Goal: Task Accomplishment & Management: Complete application form

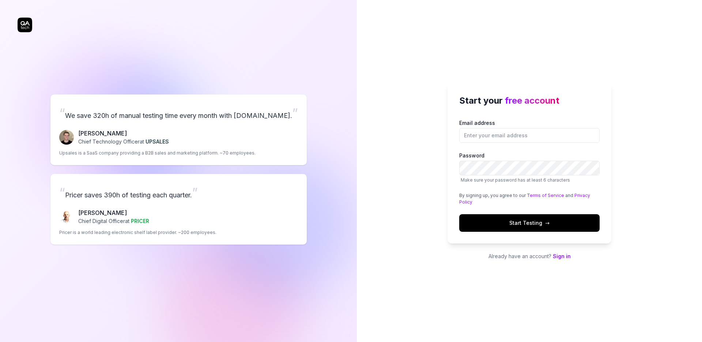
click at [570, 257] on link "Sign in" at bounding box center [562, 256] width 18 height 6
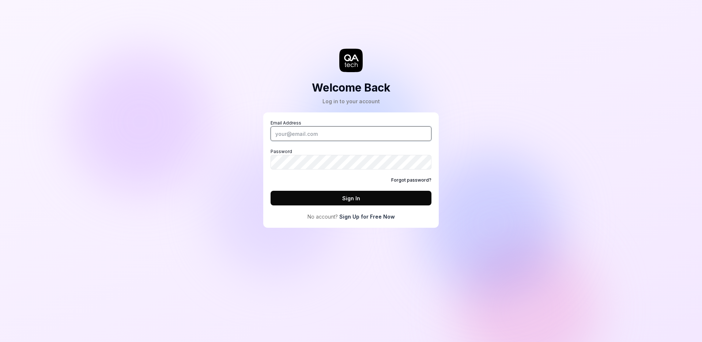
click at [375, 135] on input "Email Address" at bounding box center [351, 133] width 161 height 15
type input "[PERSON_NAME][EMAIL_ADDRESS][DOMAIN_NAME]"
click at [271, 191] on button "Sign In" at bounding box center [351, 198] width 161 height 15
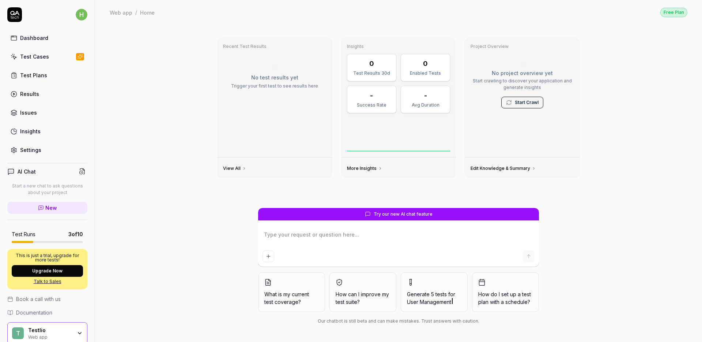
click at [37, 32] on link "Dashboard" at bounding box center [47, 38] width 80 height 14
click at [42, 39] on div "Dashboard" at bounding box center [34, 38] width 28 height 8
type textarea "*"
click at [39, 209] on icon at bounding box center [41, 208] width 4 height 4
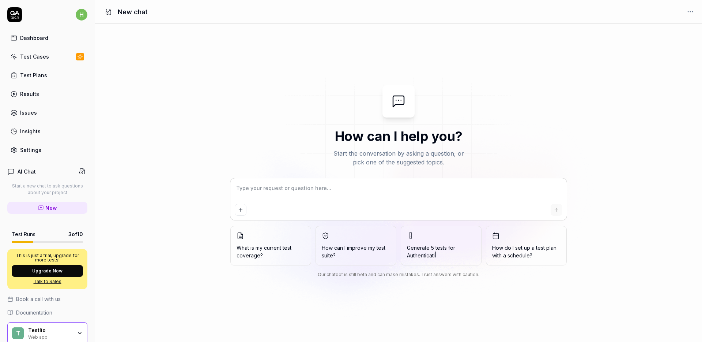
click at [44, 43] on link "Dashboard" at bounding box center [47, 38] width 80 height 14
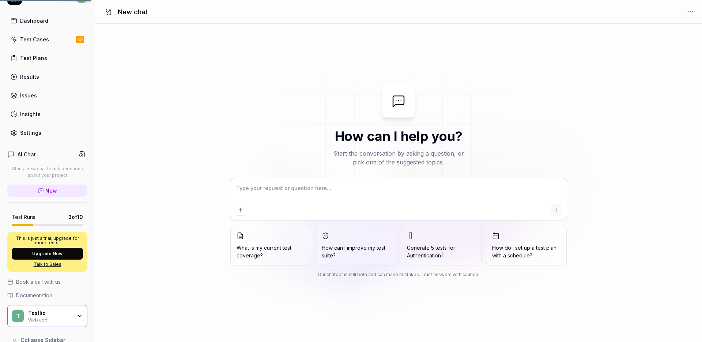
scroll to position [30, 0]
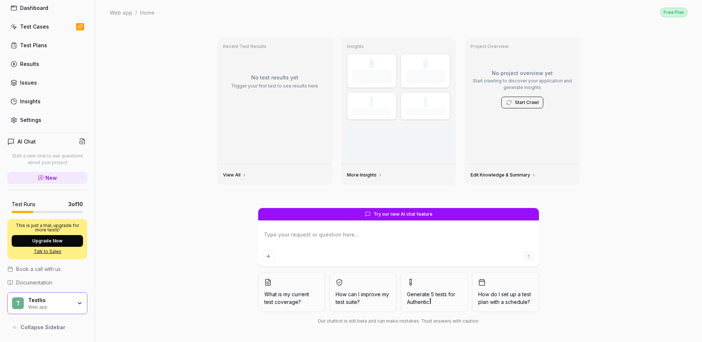
click at [54, 308] on div "Web app" at bounding box center [50, 306] width 44 height 6
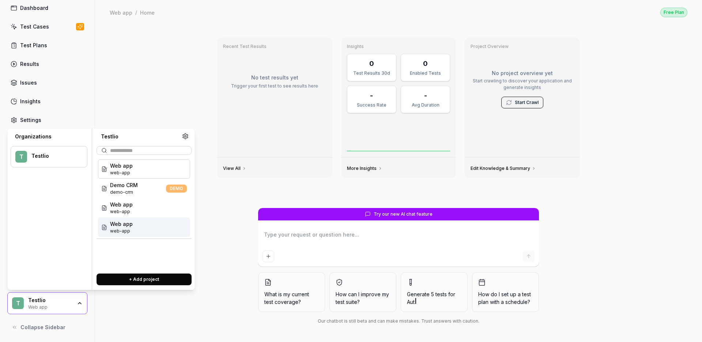
type textarea "*"
click at [141, 280] on button "+ Add project" at bounding box center [144, 279] width 95 height 12
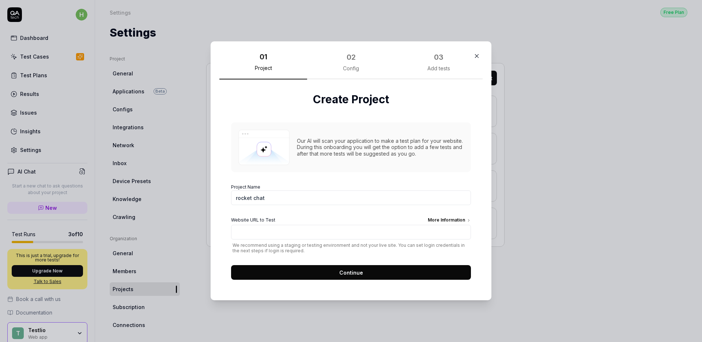
type input "rocket chat"
click at [284, 238] on input "Website URL to Test More Information" at bounding box center [351, 232] width 240 height 15
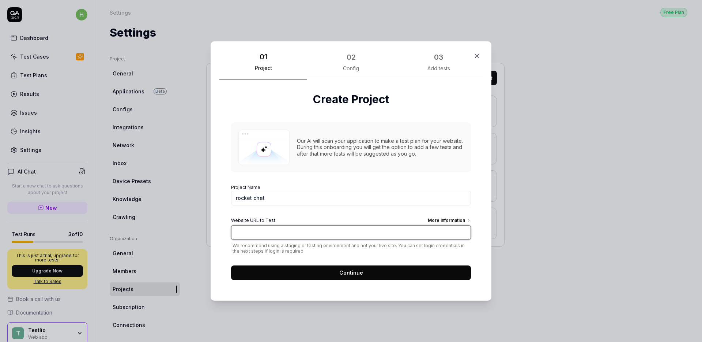
click at [262, 237] on input "Website URL to Test More Information" at bounding box center [351, 232] width 240 height 15
paste input "[URL][DOMAIN_NAME]"
type input "[URL][DOMAIN_NAME]"
click at [331, 270] on button "Continue" at bounding box center [351, 272] width 240 height 15
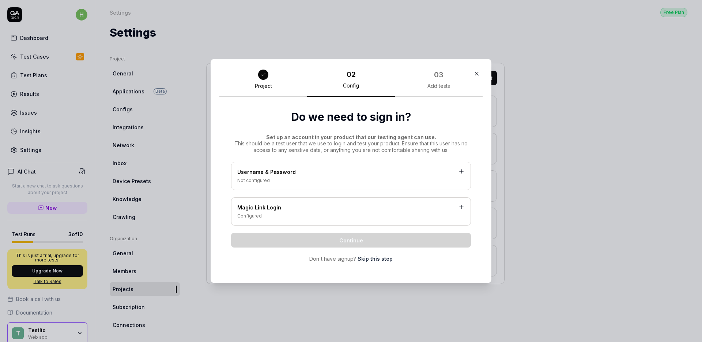
click at [309, 172] on div "Username & Password" at bounding box center [350, 172] width 227 height 9
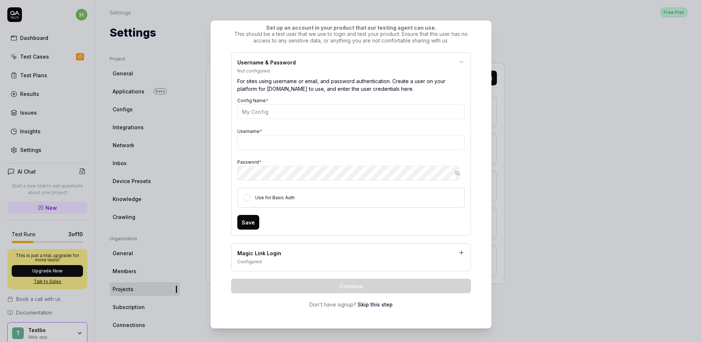
scroll to position [71, 0]
click at [266, 136] on input "Username *" at bounding box center [350, 142] width 227 height 15
click at [257, 139] on input "Username *" at bounding box center [350, 142] width 227 height 15
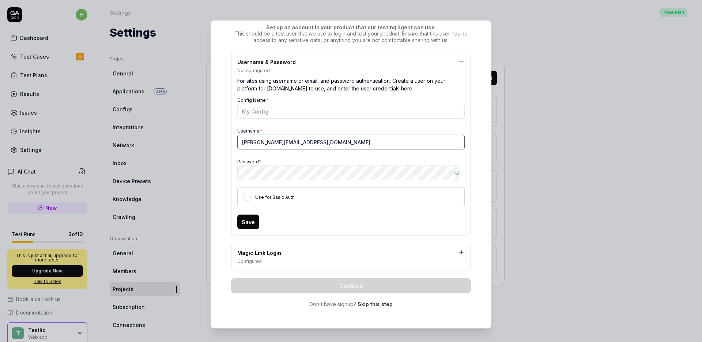
type input "[PERSON_NAME][EMAIL_ADDRESS][DOMAIN_NAME]"
click at [246, 195] on button "Use for Basic Auth" at bounding box center [247, 196] width 7 height 7
click at [246, 196] on button "Use for Basic Auth" at bounding box center [247, 196] width 7 height 7
click at [457, 171] on icon "button" at bounding box center [458, 172] width 3 height 3
click at [247, 221] on button "Save" at bounding box center [248, 221] width 22 height 15
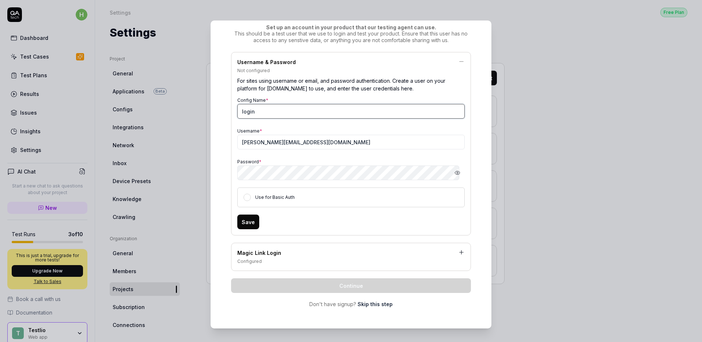
type input "login"
click at [247, 224] on button "Save" at bounding box center [248, 221] width 22 height 15
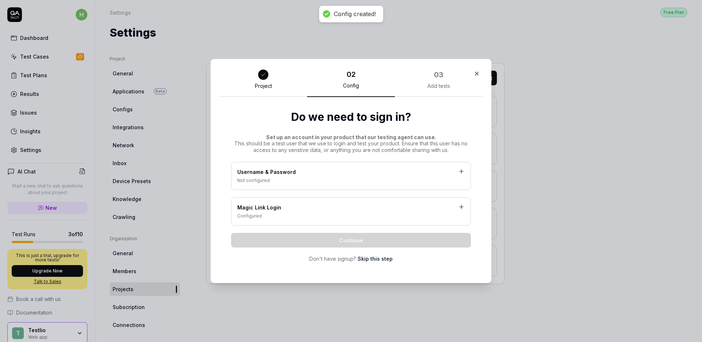
scroll to position [0, 0]
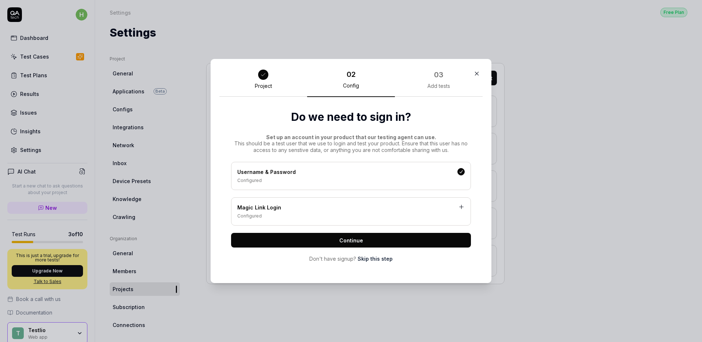
click at [421, 238] on button "Continue" at bounding box center [351, 240] width 240 height 15
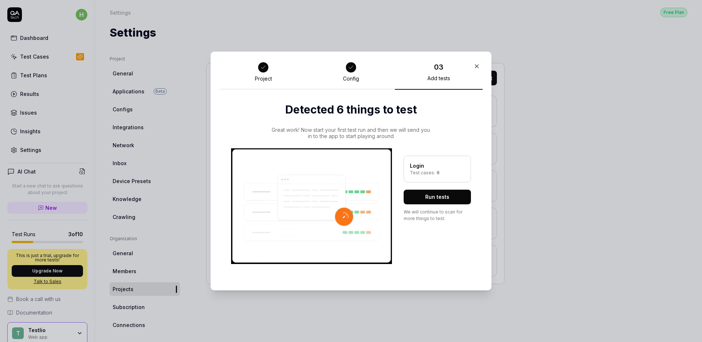
click at [346, 68] on div at bounding box center [351, 67] width 10 height 10
click at [349, 70] on icon at bounding box center [351, 67] width 6 height 6
click at [346, 87] on div "Config" at bounding box center [351, 75] width 88 height 29
click at [422, 239] on div "Login Test cases: 6 Run tests We will continue to scan for more things to test." at bounding box center [437, 206] width 67 height 116
click at [418, 177] on div "Login Test cases: 6" at bounding box center [437, 168] width 67 height 27
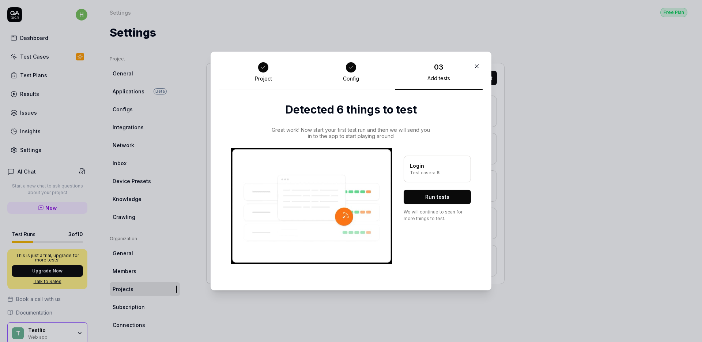
click at [418, 176] on div "Login Test cases: 6" at bounding box center [437, 168] width 67 height 27
click at [262, 75] on div "Project" at bounding box center [263, 75] width 88 height 29
click at [262, 73] on div at bounding box center [263, 67] width 13 height 13
click at [458, 195] on button "Run tests" at bounding box center [437, 196] width 67 height 15
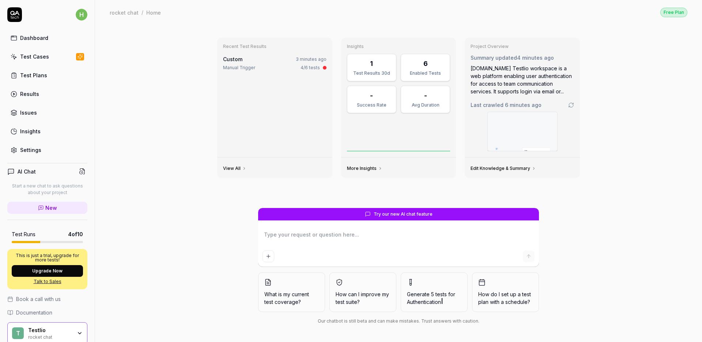
click at [258, 171] on div "View All" at bounding box center [274, 167] width 115 height 20
click at [230, 166] on link "View All" at bounding box center [234, 168] width 23 height 6
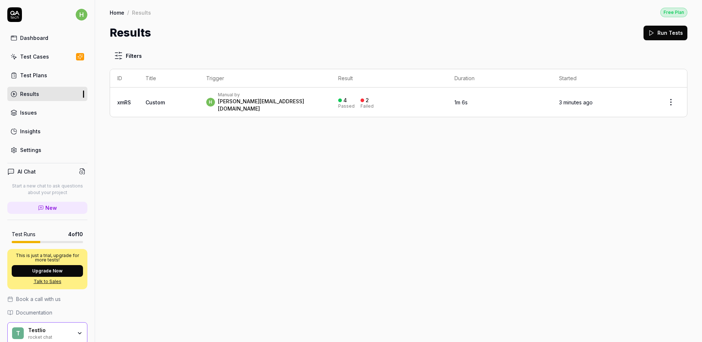
click at [670, 101] on html "h Dashboard Test Cases Test Plans Results Issues Insights Settings AI Chat Star…" at bounding box center [351, 171] width 702 height 342
click at [473, 179] on html "h Dashboard Test Cases Test Plans Results Issues Insights Settings AI Chat Star…" at bounding box center [351, 171] width 702 height 342
click at [672, 100] on html "h Dashboard Test Cases Test Plans Results Issues Insights Settings AI Chat Star…" at bounding box center [351, 171] width 702 height 342
click at [450, 214] on html "h Dashboard Test Cases Test Plans Results Issues Insights Settings AI Chat Star…" at bounding box center [351, 171] width 702 height 342
click at [22, 112] on div "Issues" at bounding box center [28, 113] width 17 height 8
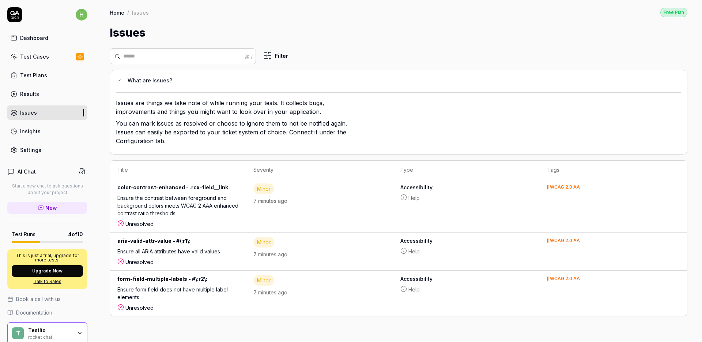
click at [27, 130] on div "Insights" at bounding box center [30, 131] width 20 height 8
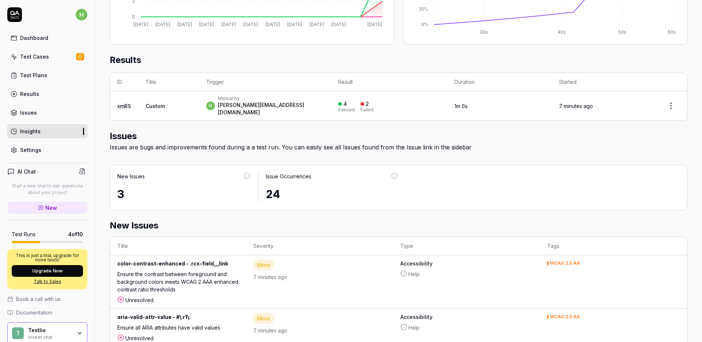
scroll to position [263, 0]
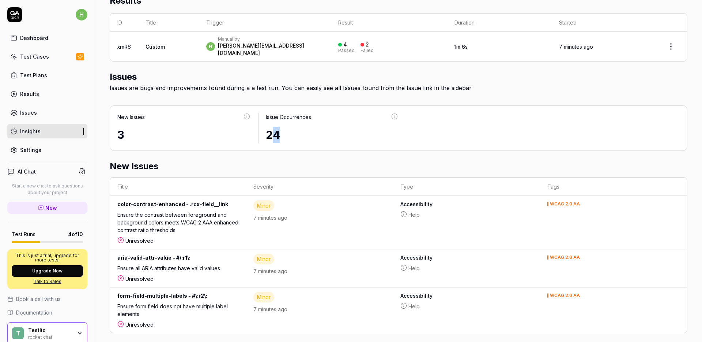
click at [275, 137] on div "24" at bounding box center [332, 135] width 133 height 16
click at [273, 133] on div "24" at bounding box center [332, 135] width 133 height 16
click at [129, 142] on div "New Issues 3 Issue Occurrences 24" at bounding box center [399, 127] width 578 height 45
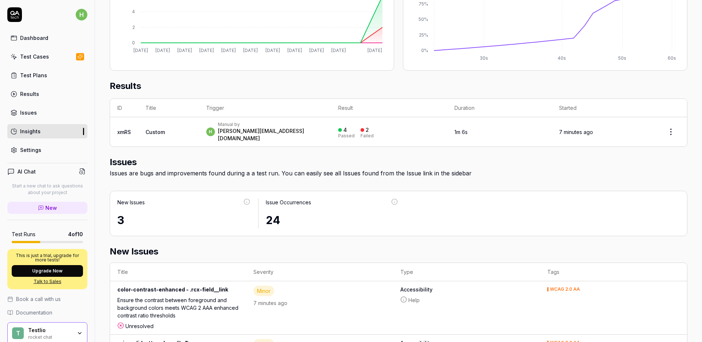
scroll to position [0, 0]
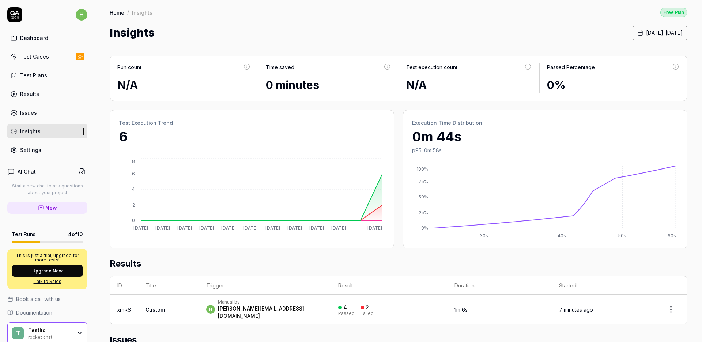
click at [35, 94] on div "Results" at bounding box center [29, 94] width 19 height 8
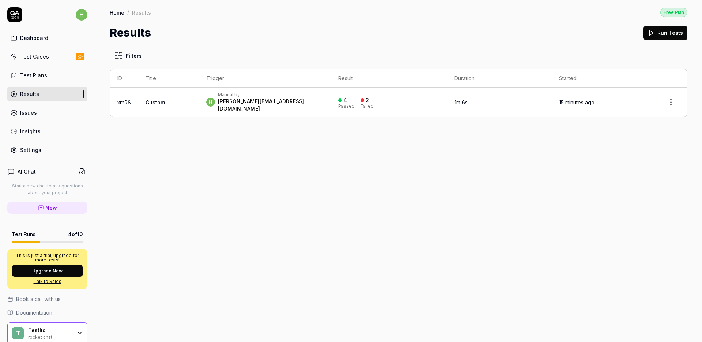
click at [672, 100] on html "h Dashboard Test Cases Test Plans Results Issues Insights Settings AI Chat Star…" at bounding box center [351, 171] width 702 height 342
click at [441, 159] on html "h Dashboard Test Cases Test Plans Results Issues Insights Settings AI Chat Star…" at bounding box center [351, 171] width 702 height 342
click at [222, 110] on td "h Manual by [PERSON_NAME][EMAIL_ADDRESS][DOMAIN_NAME]" at bounding box center [265, 101] width 132 height 29
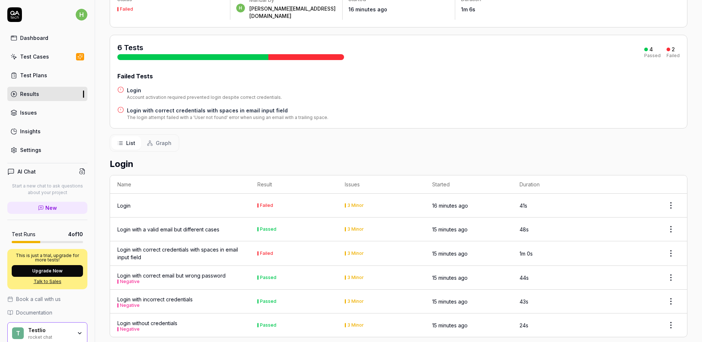
scroll to position [84, 0]
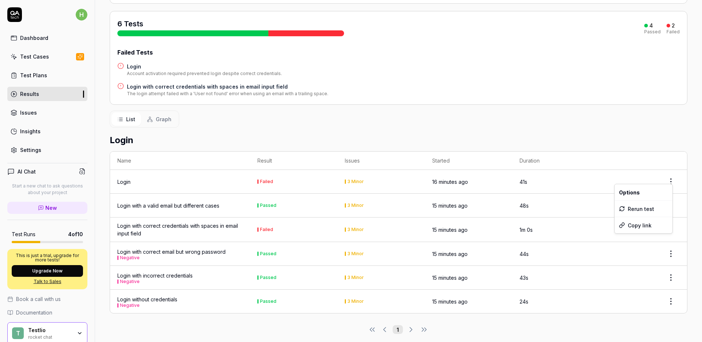
click at [663, 181] on body "h Dashboard Test Cases Test Plans Results Issues Insights Settings AI Chat Star…" at bounding box center [351, 171] width 702 height 342
click at [485, 177] on td "16 minutes ago" at bounding box center [468, 182] width 87 height 24
click at [95, 175] on div "Status Failed h Manual by [PERSON_NAME][EMAIL_ADDRESS][DOMAIN_NAME] Started 16 …" at bounding box center [398, 152] width 607 height 391
click at [181, 178] on div "Login" at bounding box center [179, 182] width 125 height 8
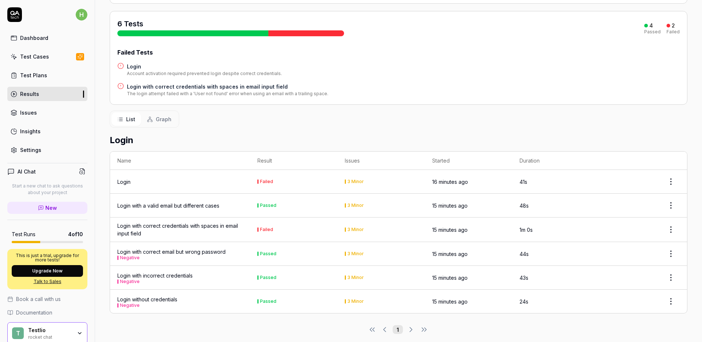
click at [282, 176] on td "Failed" at bounding box center [293, 182] width 87 height 24
click at [267, 179] on div "Failed" at bounding box center [266, 181] width 13 height 4
click at [339, 175] on td "3 Minor" at bounding box center [381, 182] width 87 height 24
click at [369, 179] on div "3 Minor" at bounding box center [381, 181] width 73 height 4
click at [359, 179] on div "3 Minor" at bounding box center [355, 181] width 16 height 4
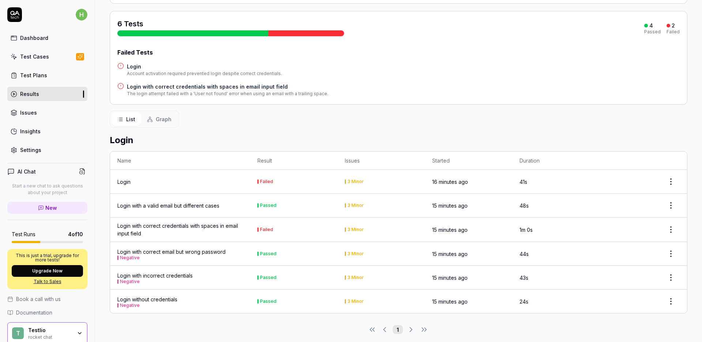
click at [238, 206] on td "Login with a valid email but different cases" at bounding box center [180, 205] width 140 height 24
click at [200, 223] on div "Login with correct credentials with spaces in email input field" at bounding box center [179, 229] width 125 height 15
drag, startPoint x: 161, startPoint y: 239, endPoint x: 149, endPoint y: 248, distance: 14.9
click at [161, 242] on td "Login with correct email but wrong password Negative" at bounding box center [180, 254] width 140 height 24
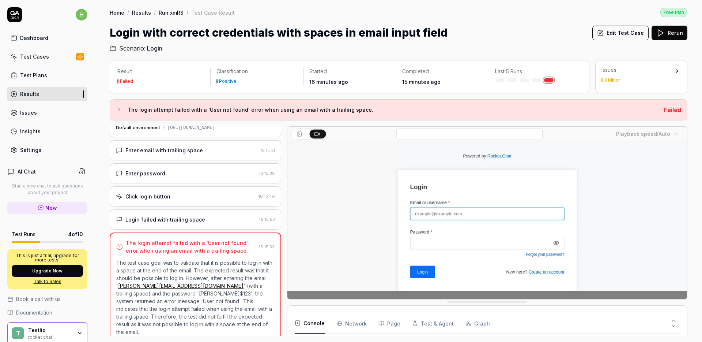
scroll to position [89, 0]
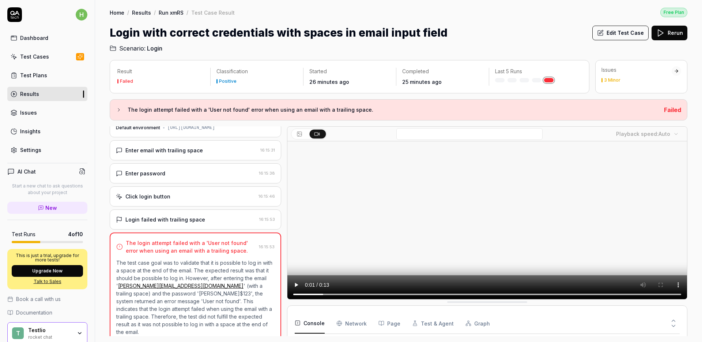
click at [31, 57] on div "Test Cases" at bounding box center [34, 57] width 29 height 8
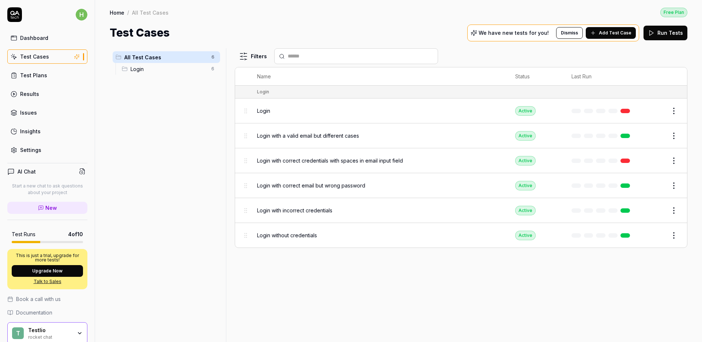
click at [152, 71] on span "Login" at bounding box center [169, 69] width 76 height 8
click at [153, 60] on span "All Test Cases" at bounding box center [165, 57] width 83 height 8
click at [51, 74] on link "Test Plans" at bounding box center [47, 75] width 80 height 14
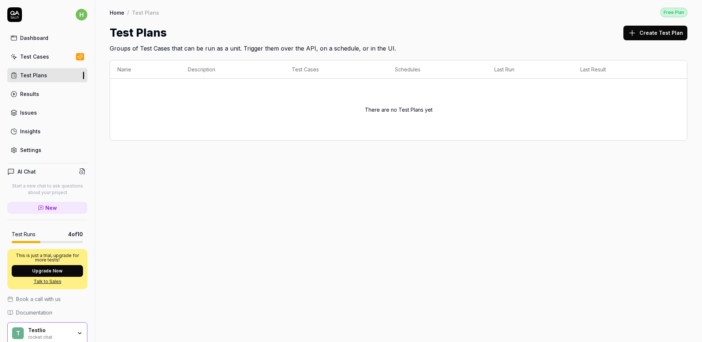
click at [23, 57] on div "Test Cases" at bounding box center [34, 57] width 29 height 8
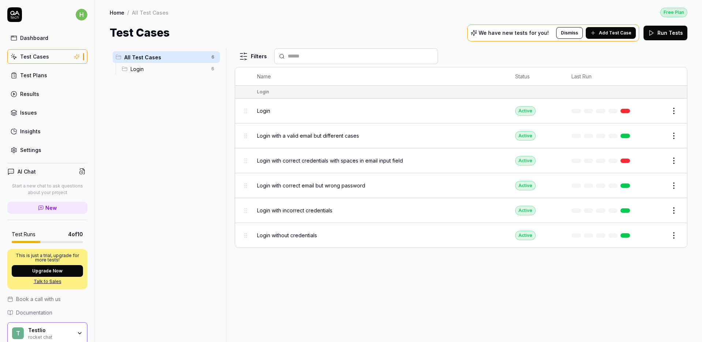
click at [316, 136] on span "Login with a valid email but different cases" at bounding box center [308, 136] width 102 height 8
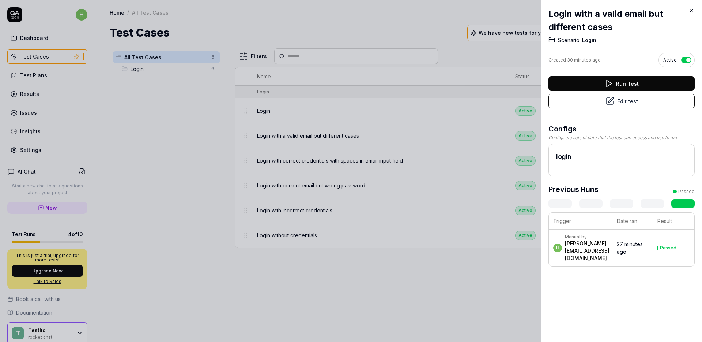
click at [628, 103] on button "Edit test" at bounding box center [622, 101] width 146 height 15
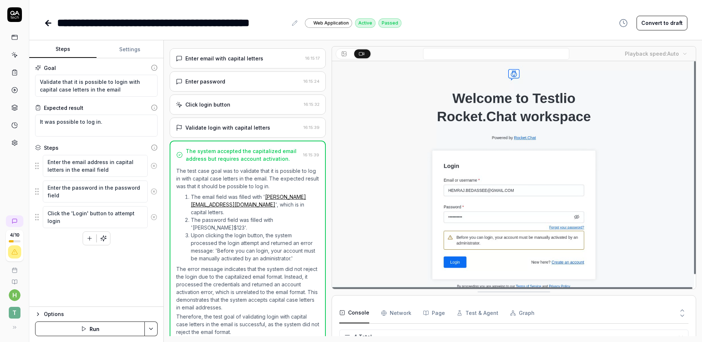
scroll to position [6, 0]
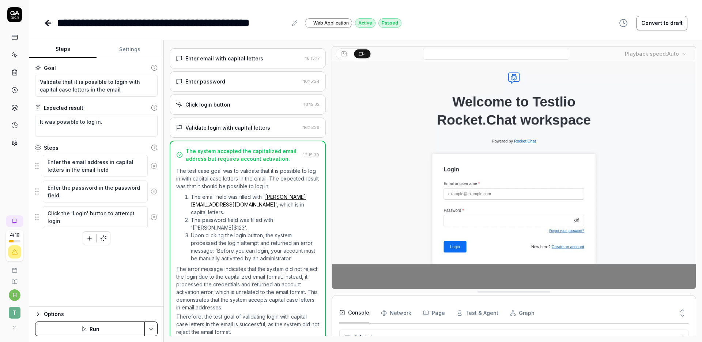
type textarea "*"
click at [474, 312] on button "Test & Agent" at bounding box center [478, 312] width 42 height 20
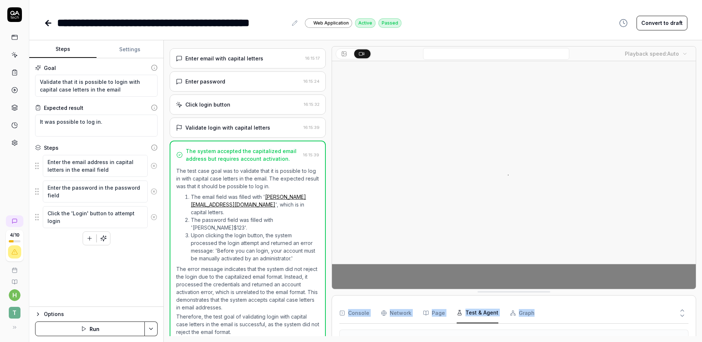
click at [666, 268] on div "Playback speed: Auto Console Network Page Test & Agent Graph Test & Agent Infor…" at bounding box center [514, 191] width 365 height 290
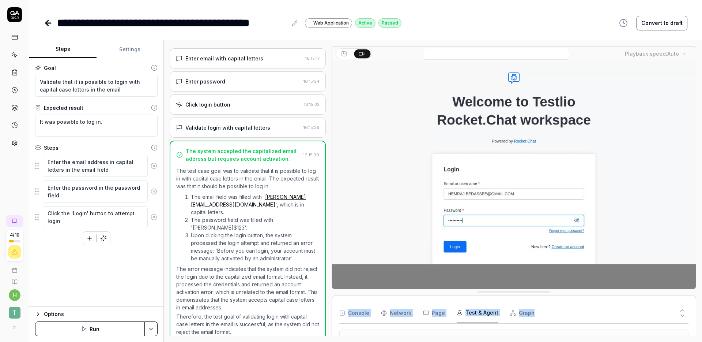
drag, startPoint x: 681, startPoint y: 309, endPoint x: 299, endPoint y: 271, distance: 384.1
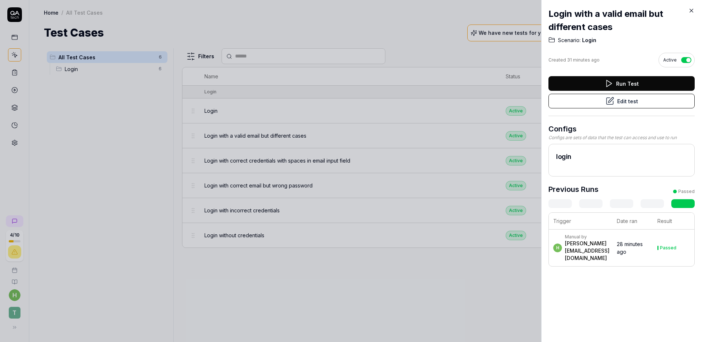
click at [692, 11] on icon at bounding box center [691, 10] width 7 height 7
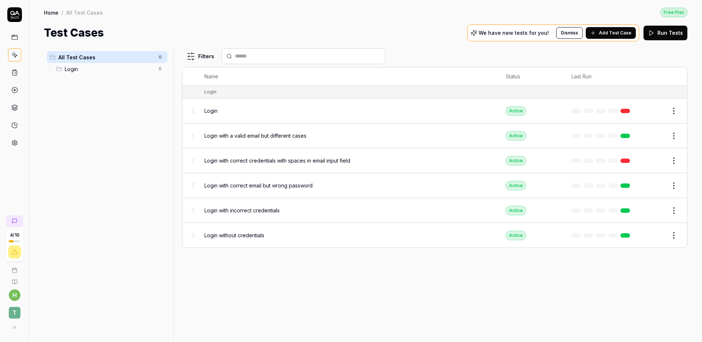
click at [38, 82] on div "All Test Cases 6 Login 6 Filters Name Status Last Run Login Login Active Edit L…" at bounding box center [365, 191] width 673 height 301
click at [18, 87] on link at bounding box center [14, 89] width 13 height 13
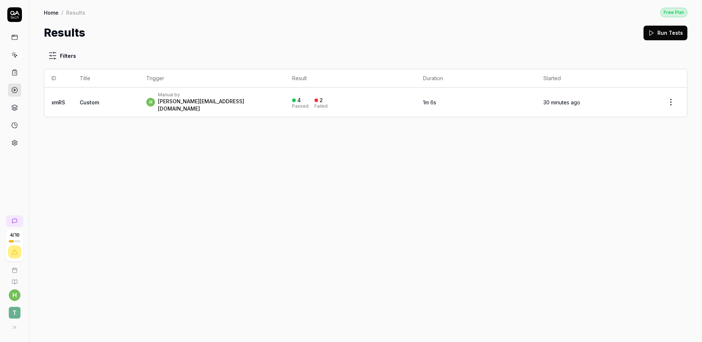
click at [76, 103] on td "Custom" at bounding box center [105, 101] width 67 height 29
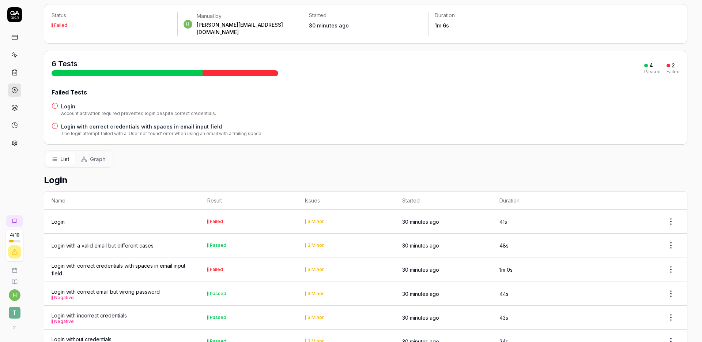
scroll to position [46, 0]
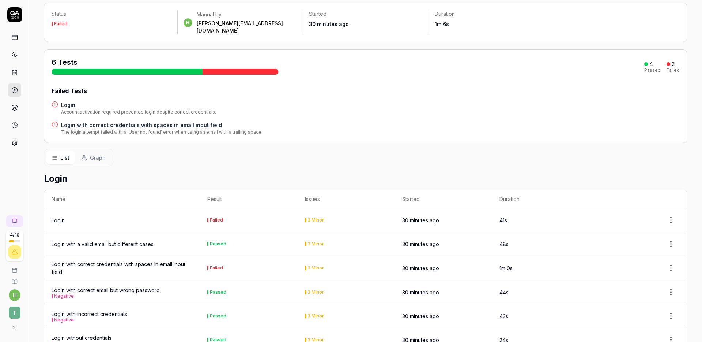
click at [17, 107] on icon at bounding box center [14, 107] width 7 height 7
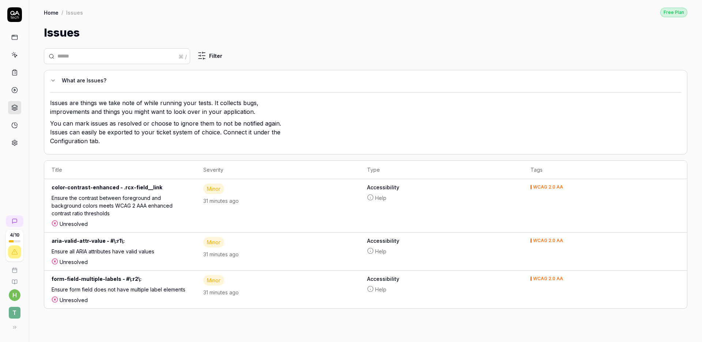
click at [52, 79] on icon at bounding box center [53, 81] width 6 height 6
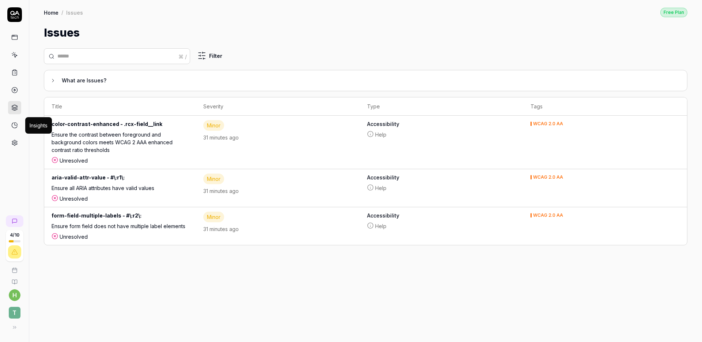
click at [14, 127] on icon at bounding box center [14, 125] width 7 height 7
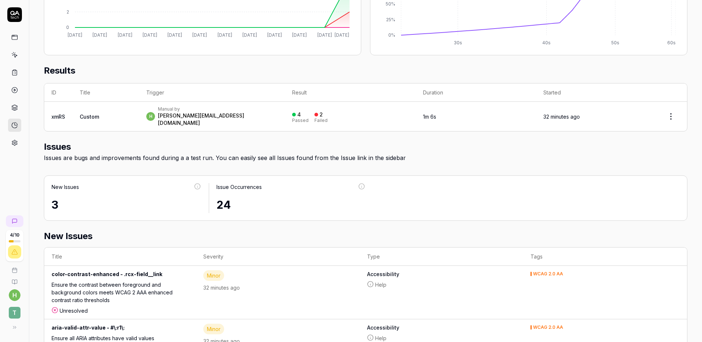
scroll to position [255, 0]
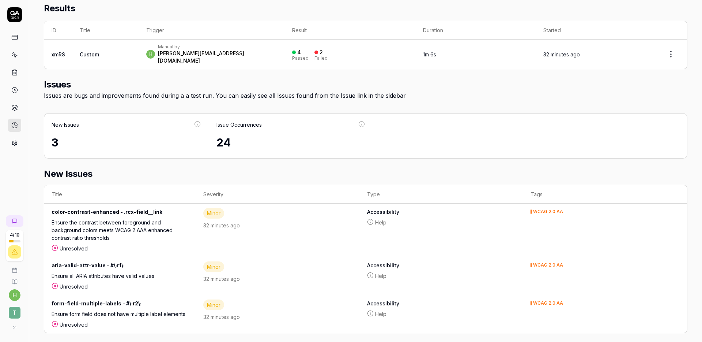
click at [213, 53] on div "h Manual by [PERSON_NAME][EMAIL_ADDRESS][DOMAIN_NAME]" at bounding box center [211, 54] width 131 height 20
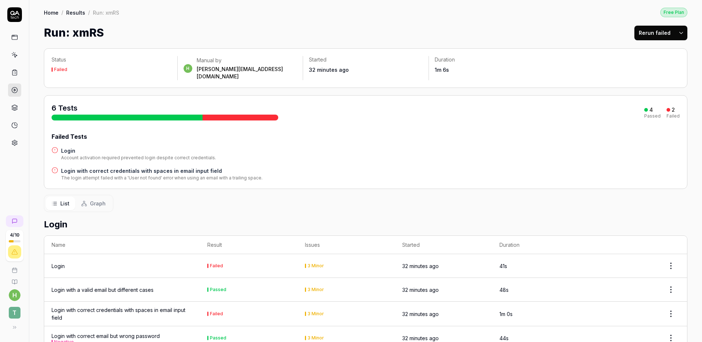
scroll to position [53, 0]
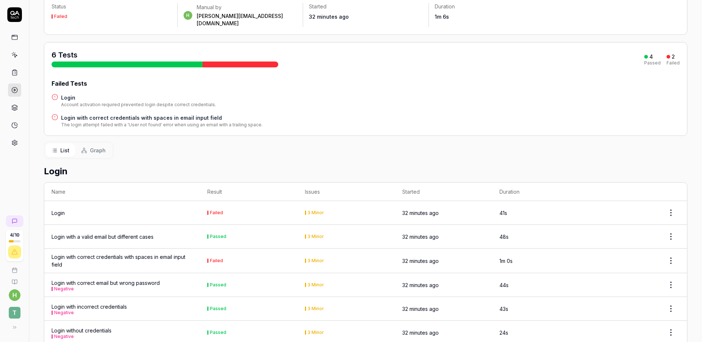
click at [180, 201] on td "Login" at bounding box center [122, 213] width 156 height 24
click at [201, 203] on td "Failed" at bounding box center [248, 213] width 97 height 24
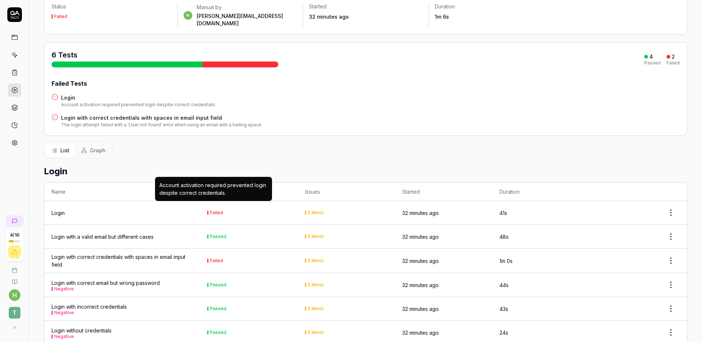
click at [216, 210] on div "Failed" at bounding box center [216, 212] width 13 height 4
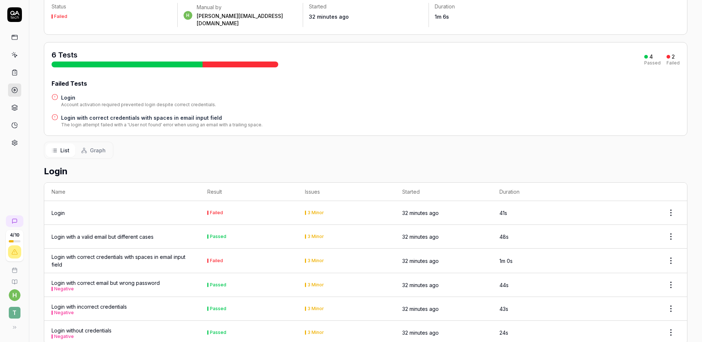
click at [74, 253] on div "Login with correct credentials with spaces in email input field" at bounding box center [122, 260] width 141 height 15
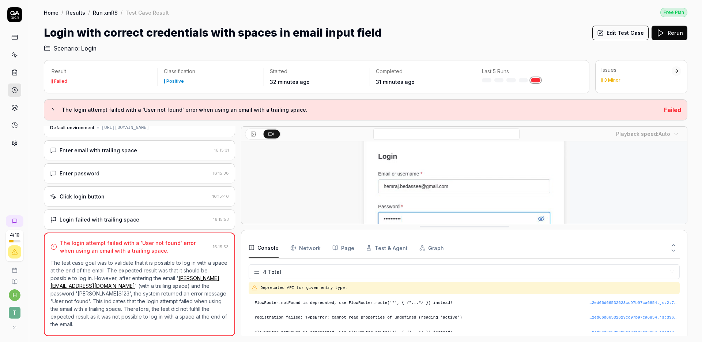
drag, startPoint x: 448, startPoint y: 302, endPoint x: 458, endPoint y: 227, distance: 76.0
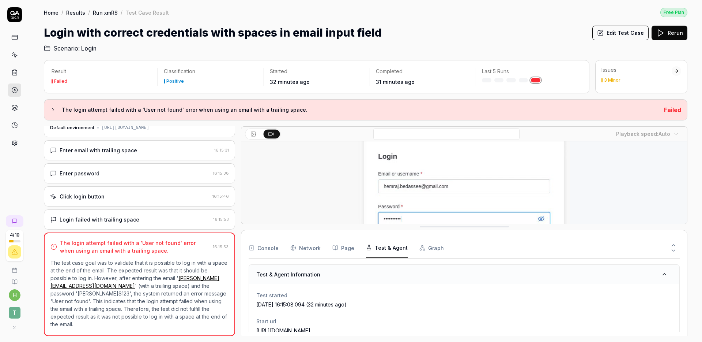
click at [387, 252] on button "Test & Agent" at bounding box center [387, 247] width 42 height 20
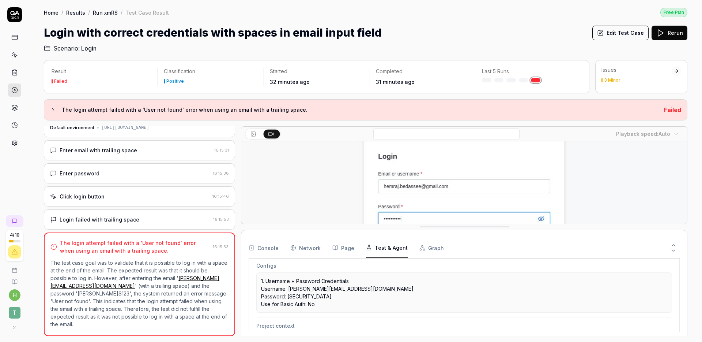
scroll to position [200, 0]
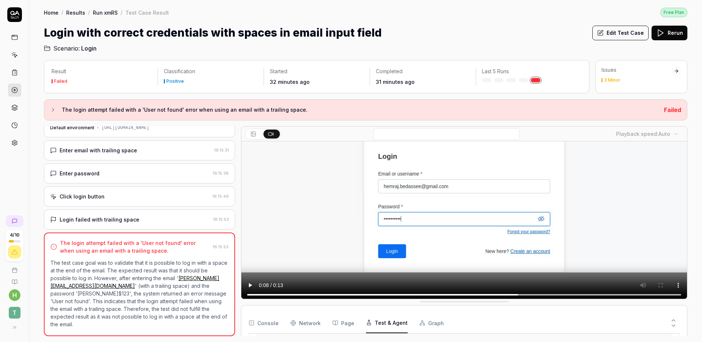
drag, startPoint x: 436, startPoint y: 228, endPoint x: 432, endPoint y: 303, distance: 75.1
click at [54, 110] on icon at bounding box center [53, 110] width 6 height 6
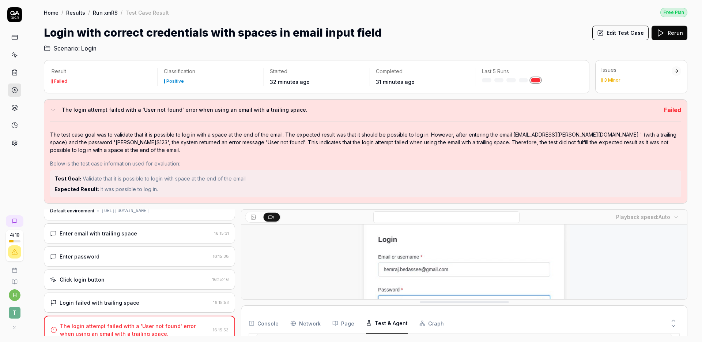
click at [671, 77] on div "Issues 3 Minor" at bounding box center [642, 74] width 80 height 16
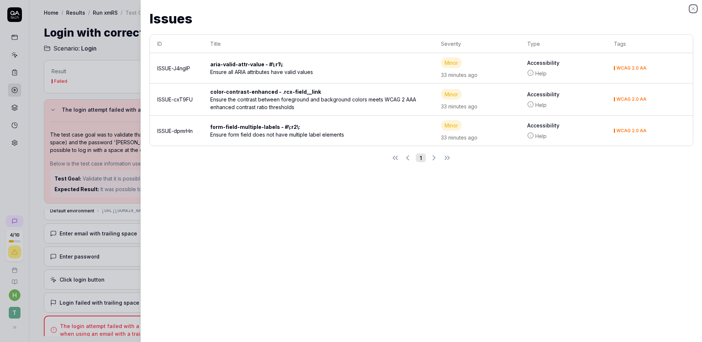
click at [691, 9] on icon "button" at bounding box center [694, 9] width 6 height 6
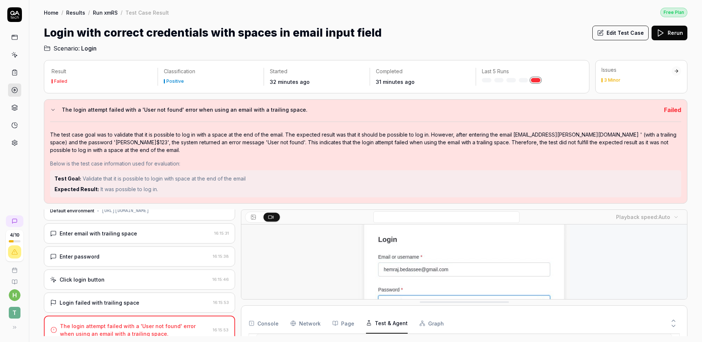
click at [18, 104] on link at bounding box center [14, 107] width 13 height 13
